Goal: Find contact information: Find contact information

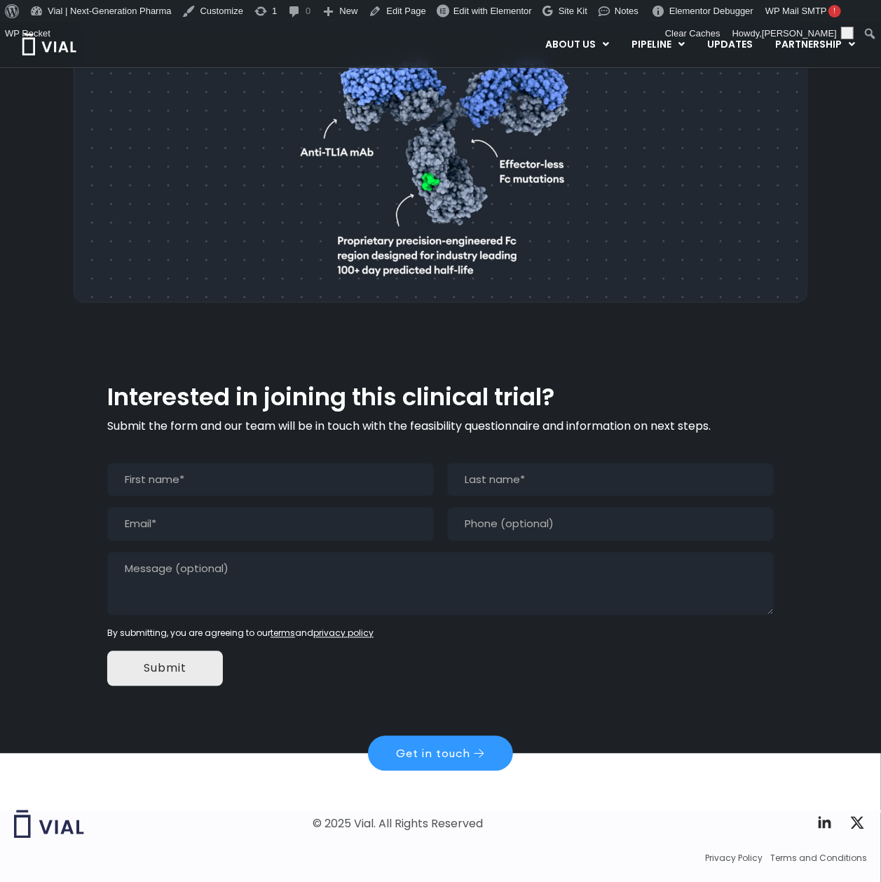
scroll to position [1071, 0]
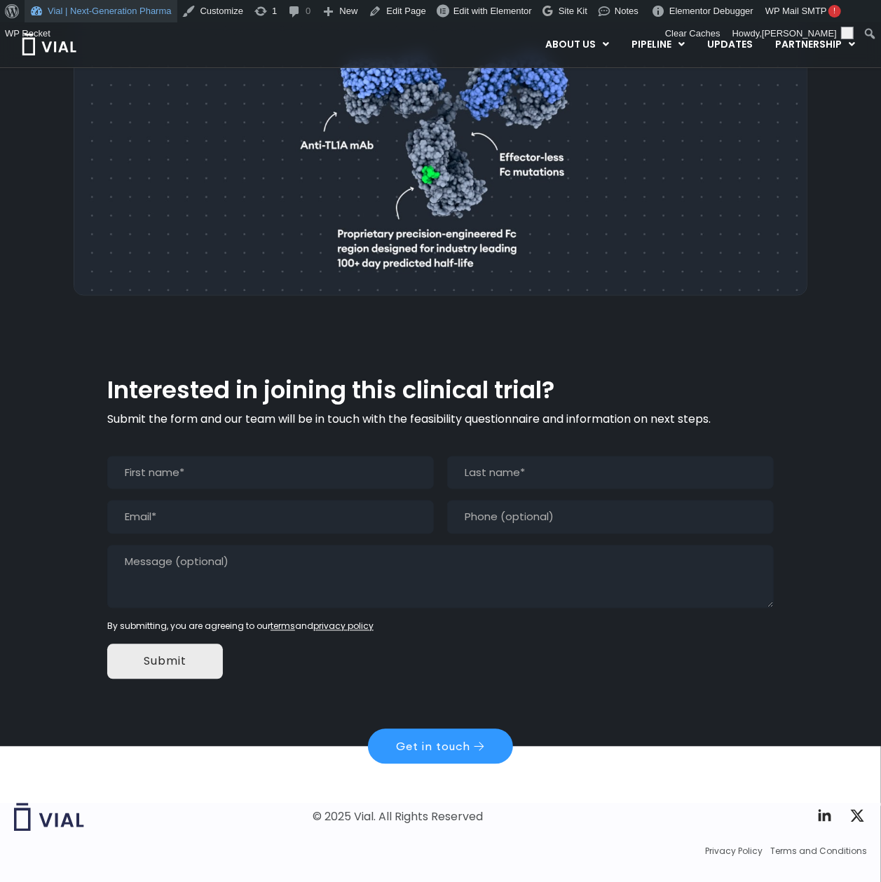
scroll to position [1071, 0]
